Goal: Task Accomplishment & Management: Use online tool/utility

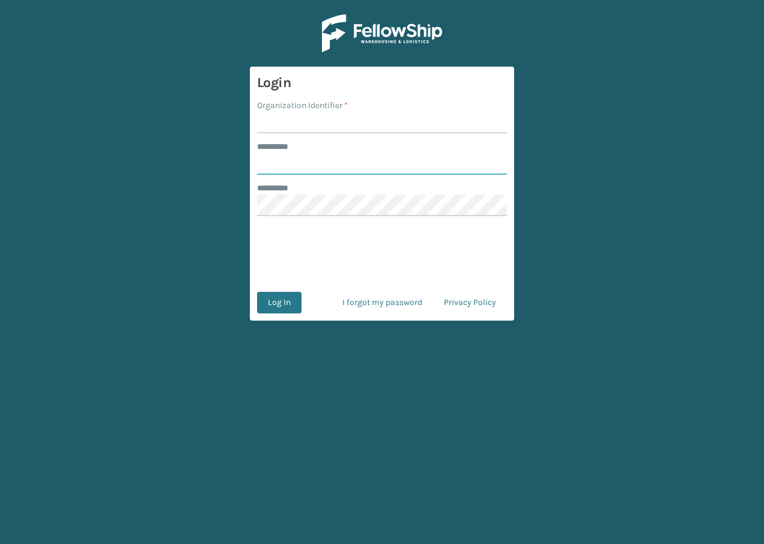
type input "**********"
click at [351, 130] on input "Organization Identifier *" at bounding box center [382, 123] width 250 height 22
type input "remco montreal"
click at [289, 304] on button "Log In" at bounding box center [279, 303] width 44 height 22
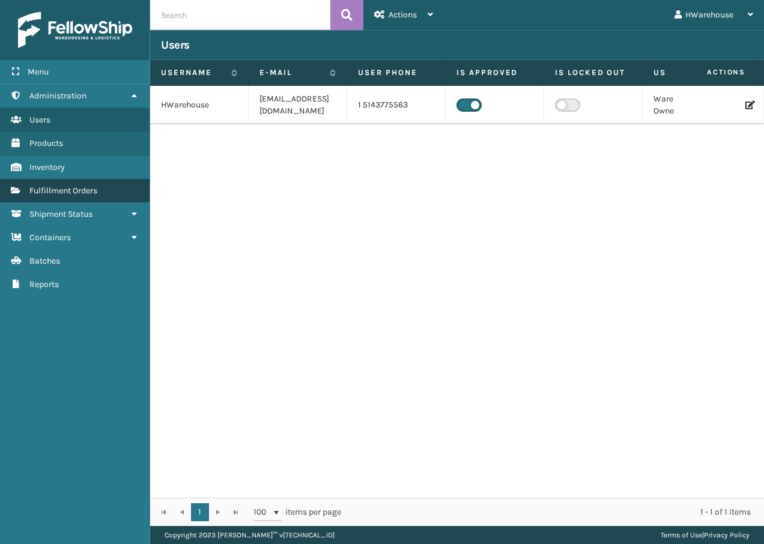
click at [61, 192] on span "Fulfillment Orders" at bounding box center [63, 191] width 68 height 10
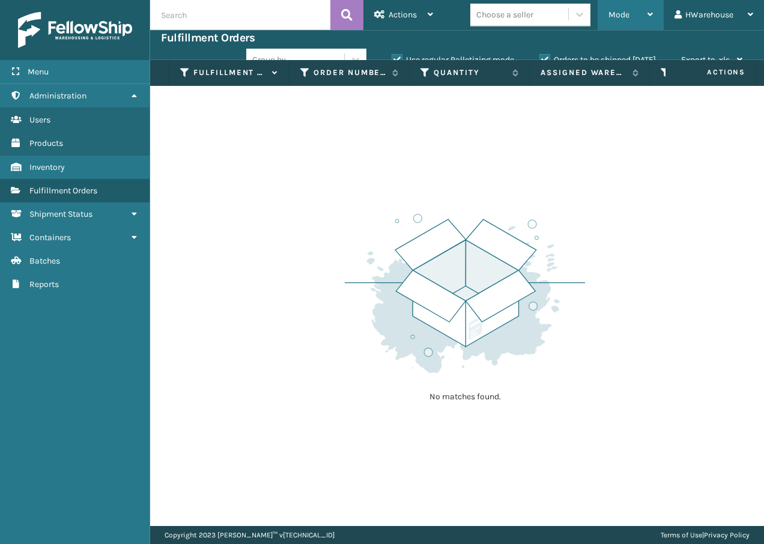
click at [626, 16] on span "Mode" at bounding box center [618, 15] width 21 height 10
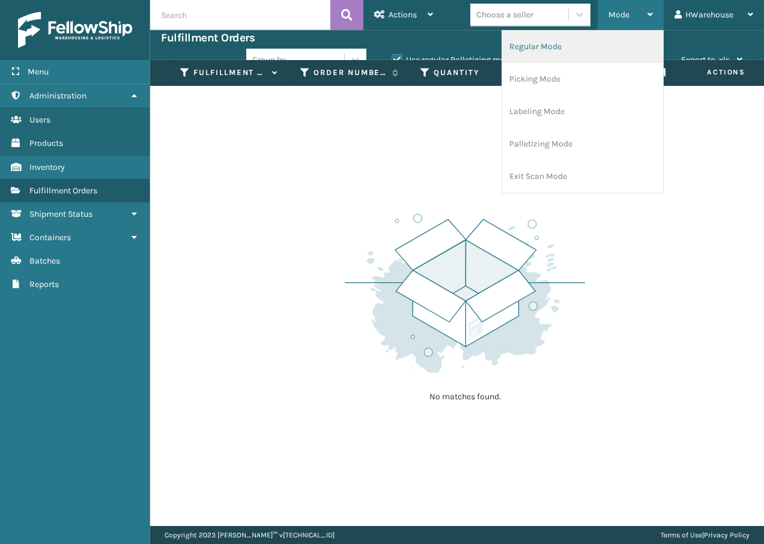
click at [595, 45] on li "Regular Mode" at bounding box center [582, 47] width 161 height 32
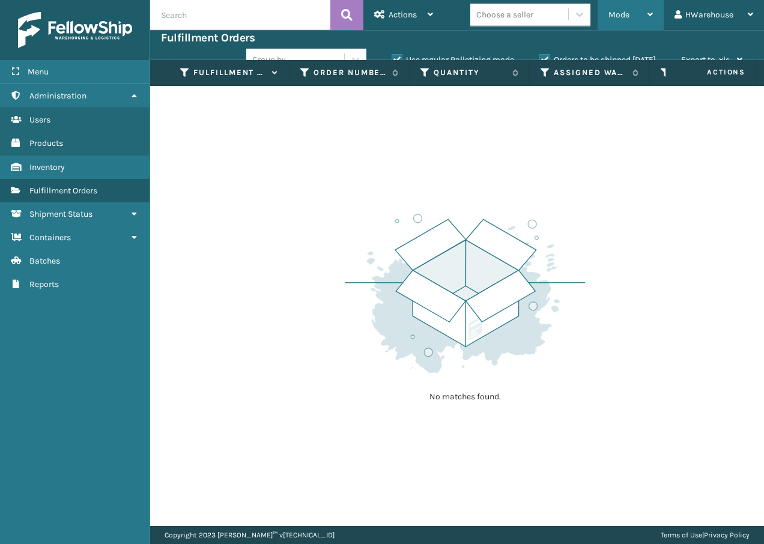
click at [632, 9] on div "Mode" at bounding box center [630, 15] width 44 height 30
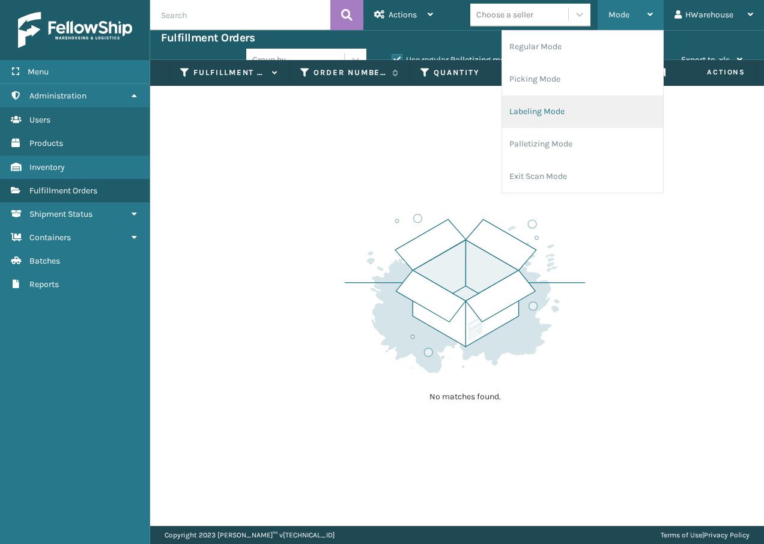
click at [594, 123] on li "Labeling Mode" at bounding box center [582, 111] width 161 height 32
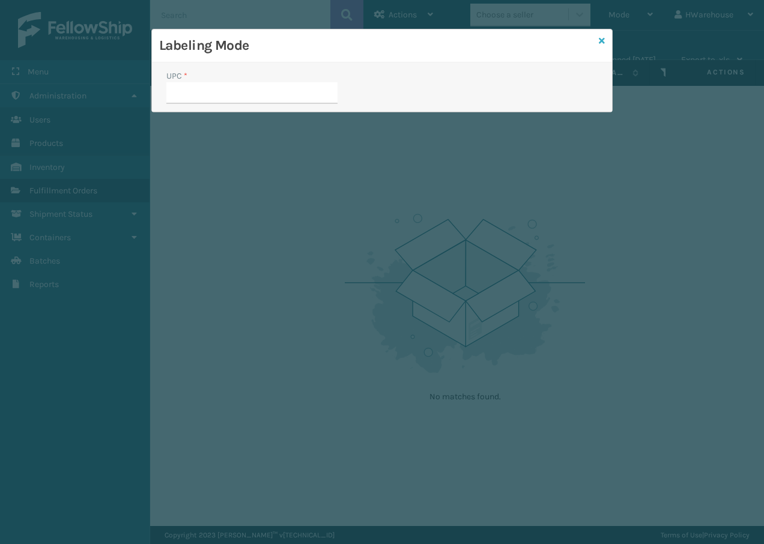
click at [602, 45] on link at bounding box center [602, 41] width 6 height 13
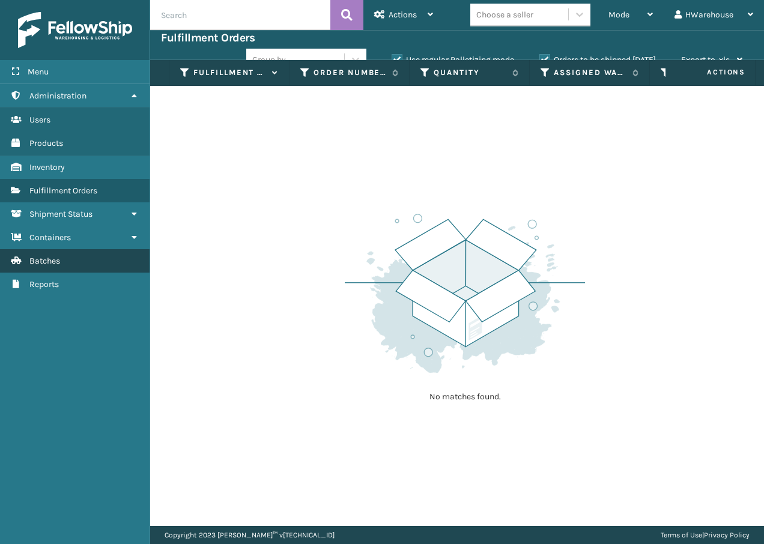
click at [36, 256] on span "Batches" at bounding box center [44, 261] width 31 height 10
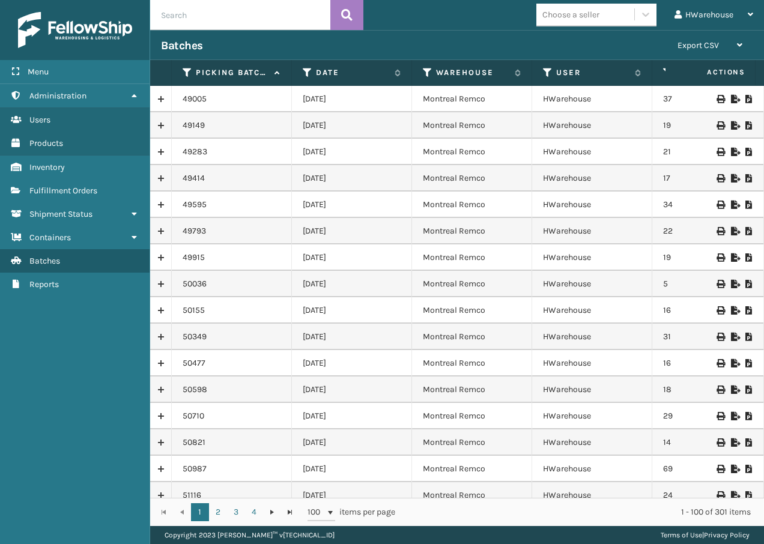
click at [716, 101] on icon at bounding box center [719, 99] width 7 height 8
click at [745, 101] on icon at bounding box center [748, 99] width 7 height 8
click at [716, 126] on icon at bounding box center [719, 125] width 7 height 8
click at [160, 98] on link at bounding box center [160, 98] width 21 height 19
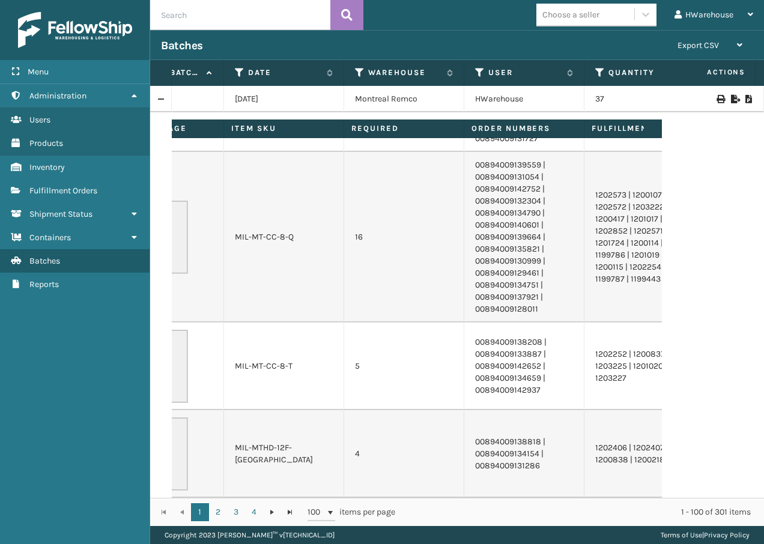
scroll to position [0, 107]
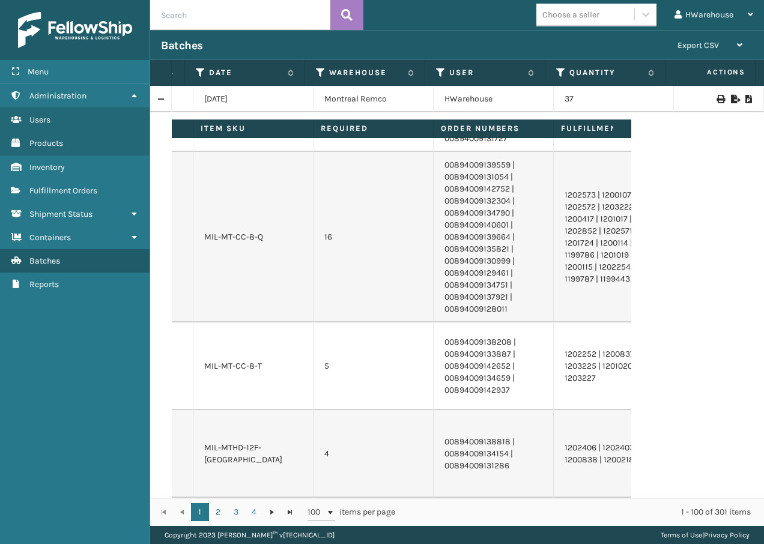
click at [166, 94] on link at bounding box center [160, 98] width 21 height 19
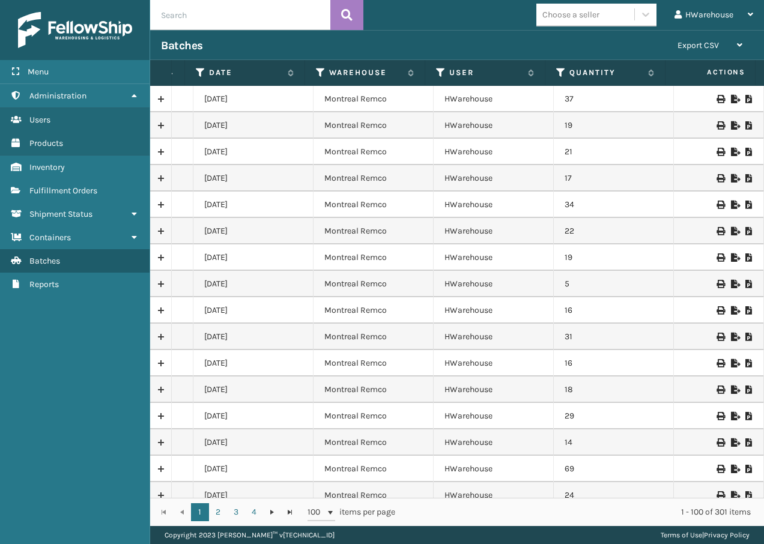
click at [731, 97] on icon at bounding box center [734, 99] width 7 height 8
click at [393, 52] on div "Batches" at bounding box center [413, 45] width 505 height 14
